Goal: Task Accomplishment & Management: Use online tool/utility

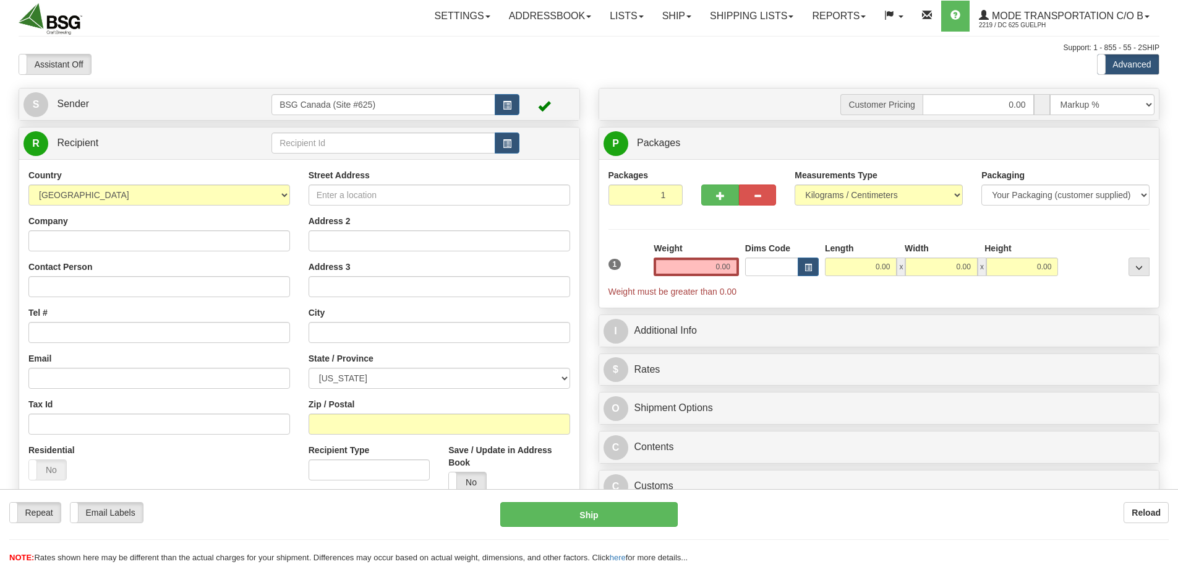
click at [358, 150] on input "text" at bounding box center [384, 142] width 224 height 21
click at [356, 143] on input "text" at bounding box center [384, 142] width 224 height 21
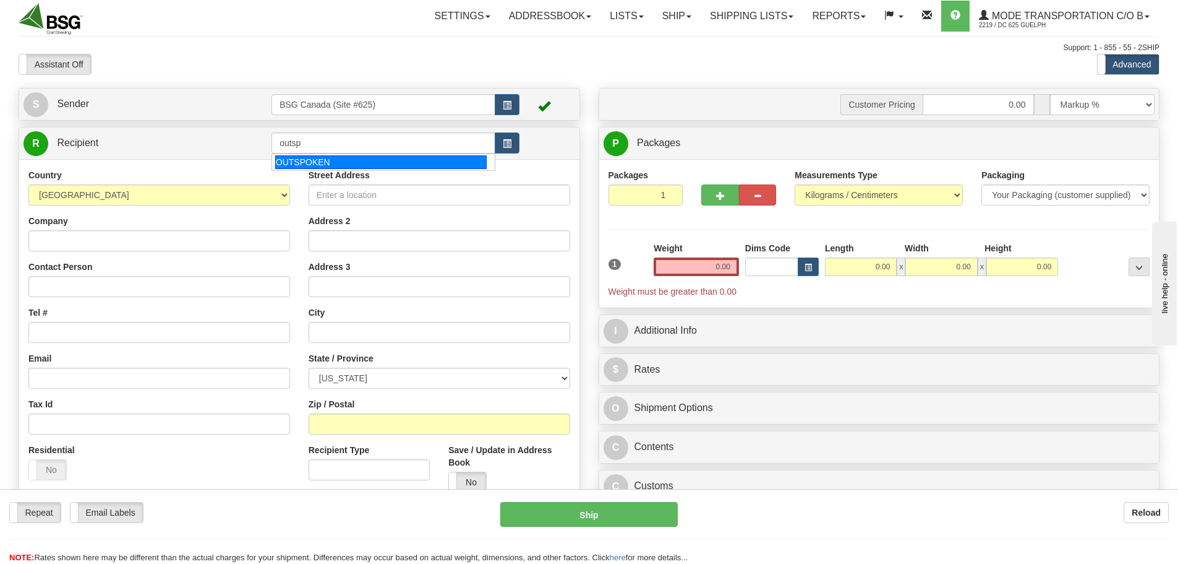
click at [367, 159] on div "OUTSPOKEN" at bounding box center [381, 162] width 212 height 14
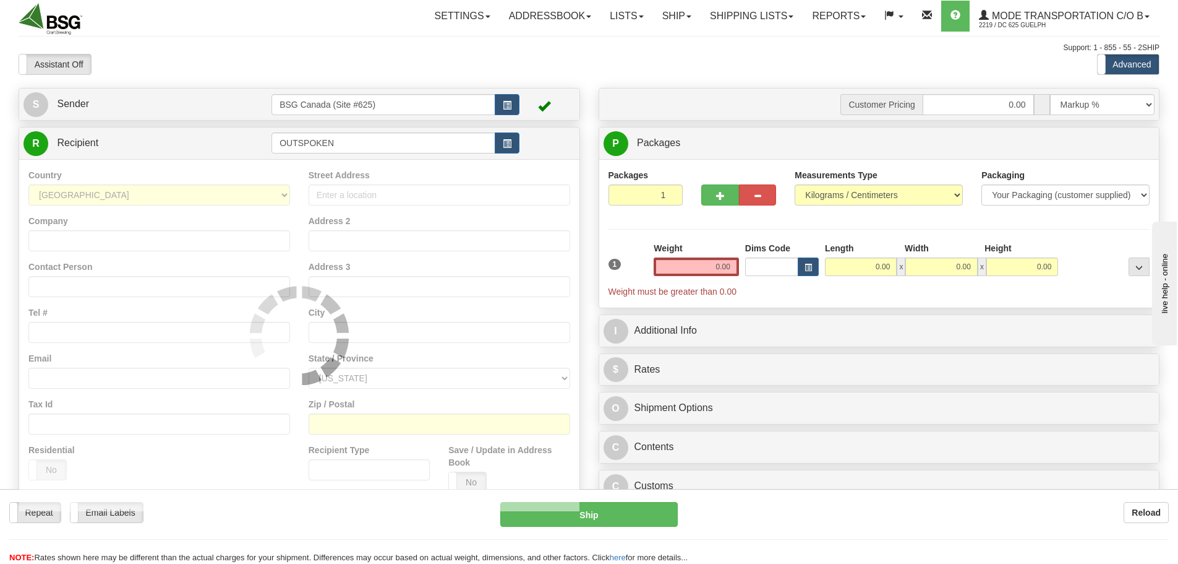
type input "OUTSPOKEN"
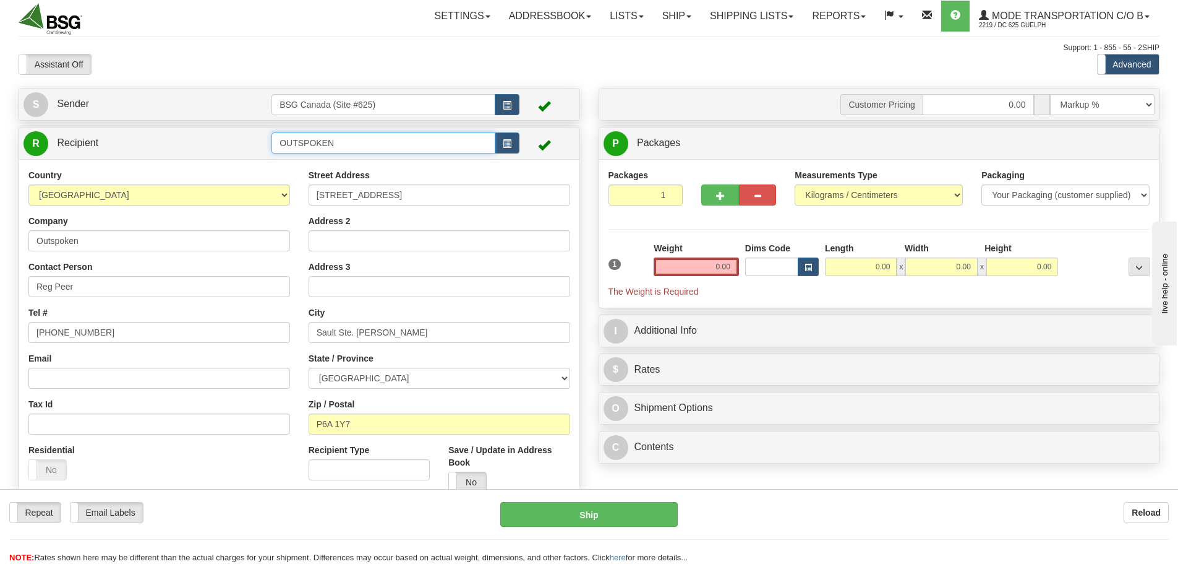
click at [347, 139] on input "OUTSPOKEN" at bounding box center [384, 142] width 224 height 21
drag, startPoint x: 764, startPoint y: 279, endPoint x: 775, endPoint y: 282, distance: 11.6
click at [775, 282] on div "1 Weight 0.00 Dims Code 0.00" at bounding box center [880, 270] width 548 height 56
paste input "42.80"
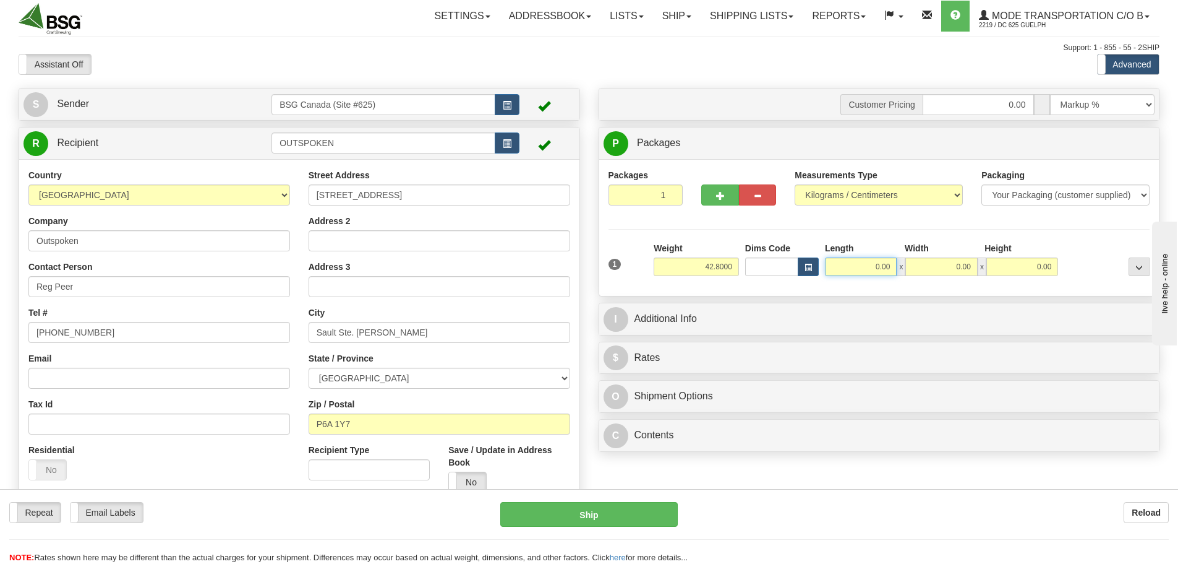
type input "42.80"
click at [839, 274] on input "0.00" at bounding box center [861, 266] width 72 height 19
type input "15.00"
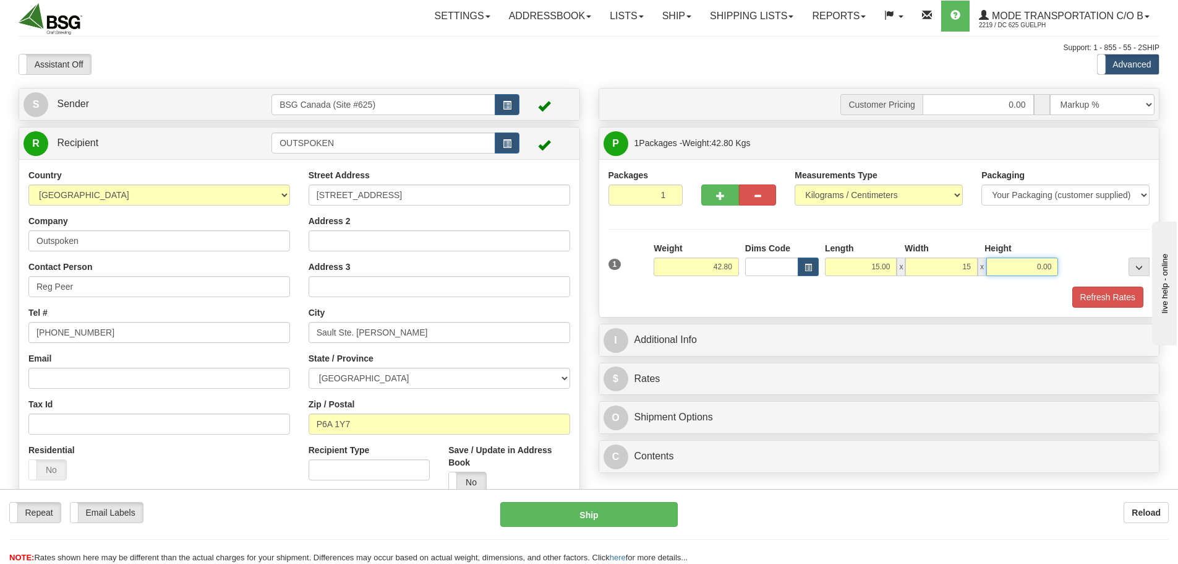
type input "15.00"
click at [1116, 290] on button "Refresh Rates" at bounding box center [1108, 296] width 71 height 21
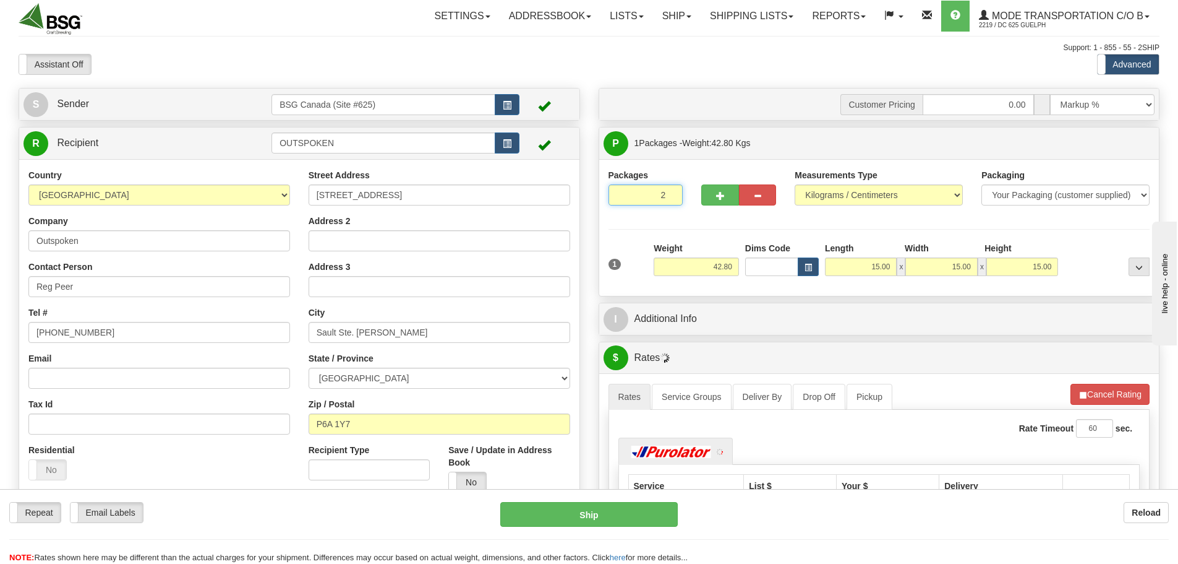
type input "2"
click at [668, 191] on input "2" at bounding box center [646, 194] width 75 height 21
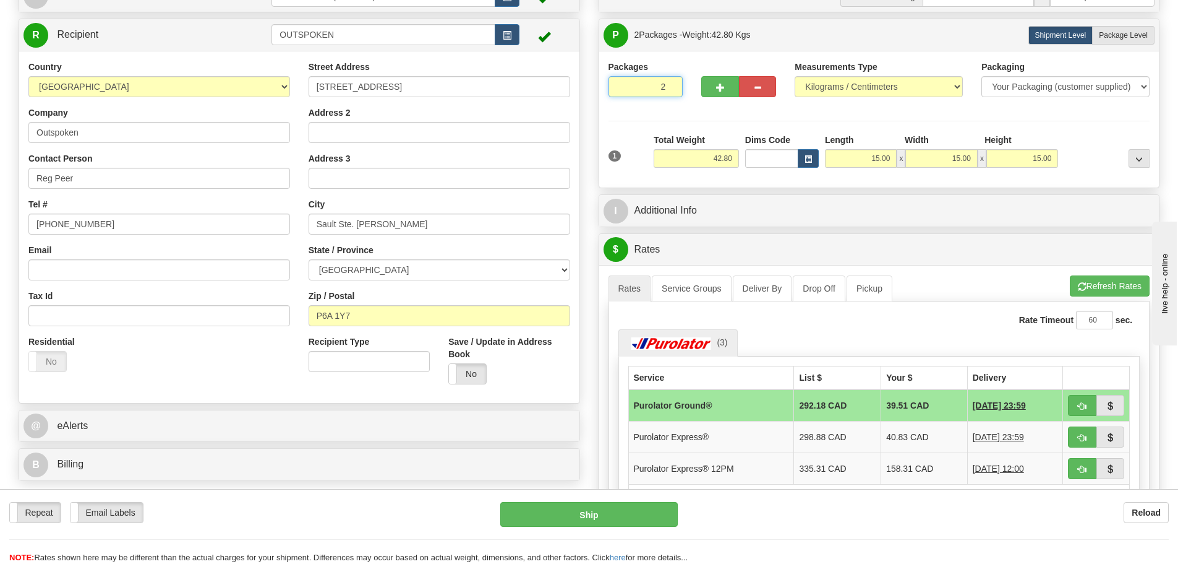
scroll to position [124, 0]
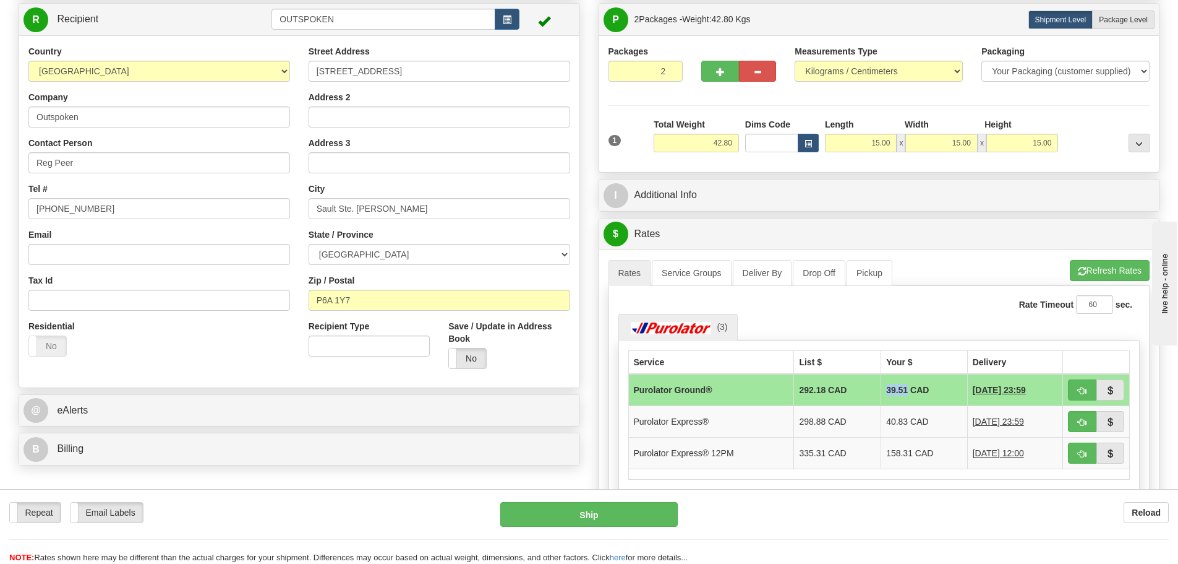
drag, startPoint x: 873, startPoint y: 389, endPoint x: 895, endPoint y: 389, distance: 21.7
click at [895, 389] on td "39.51 CAD" at bounding box center [925, 390] width 87 height 32
copy td "39.51"
